Goal: Transaction & Acquisition: Purchase product/service

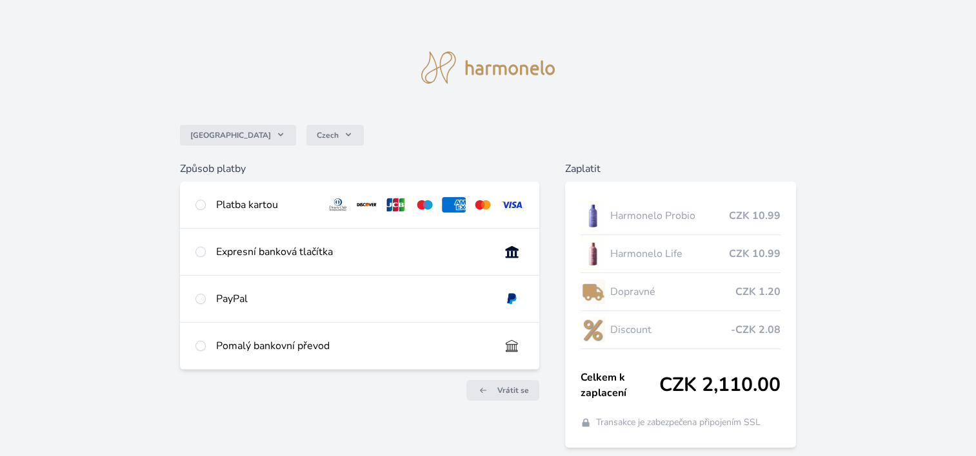
click at [513, 202] on img at bounding box center [512, 204] width 24 height 15
radio input "true"
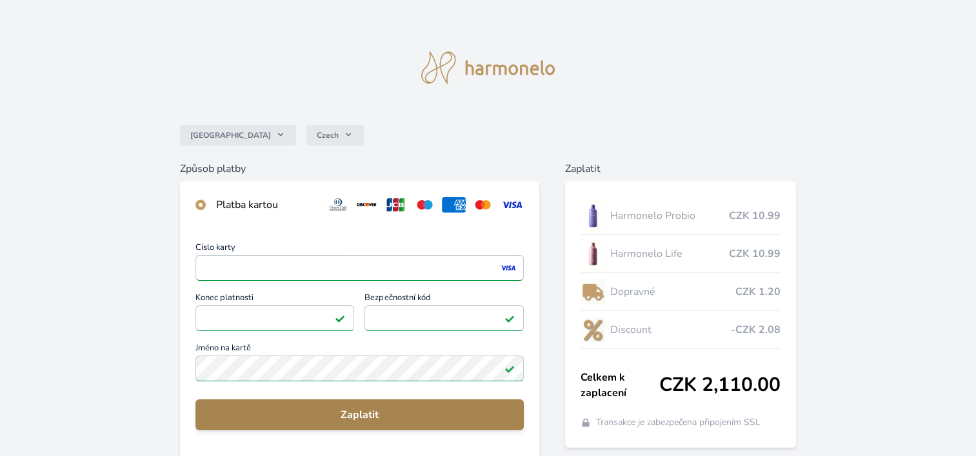
click at [262, 415] on span "Zaplatit" at bounding box center [360, 414] width 308 height 15
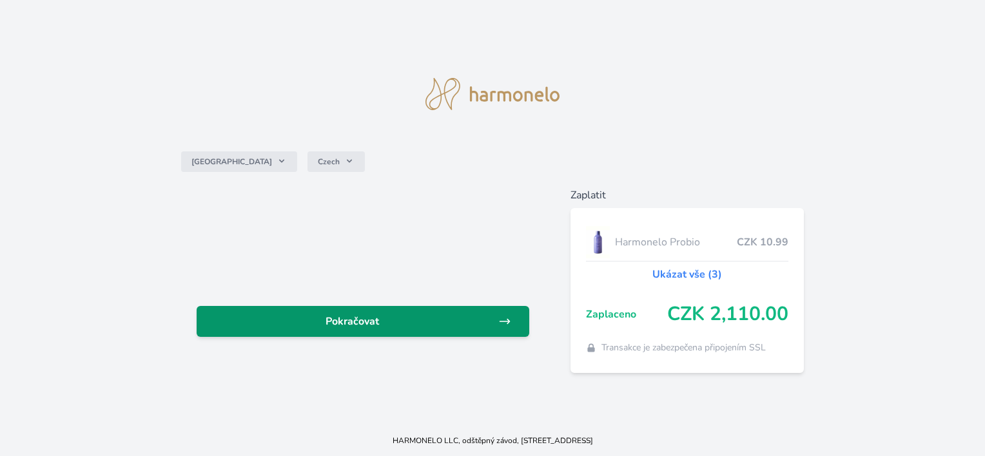
click at [397, 322] on span "Pokračovat" at bounding box center [352, 321] width 291 height 15
